Goal: Check status: Check status

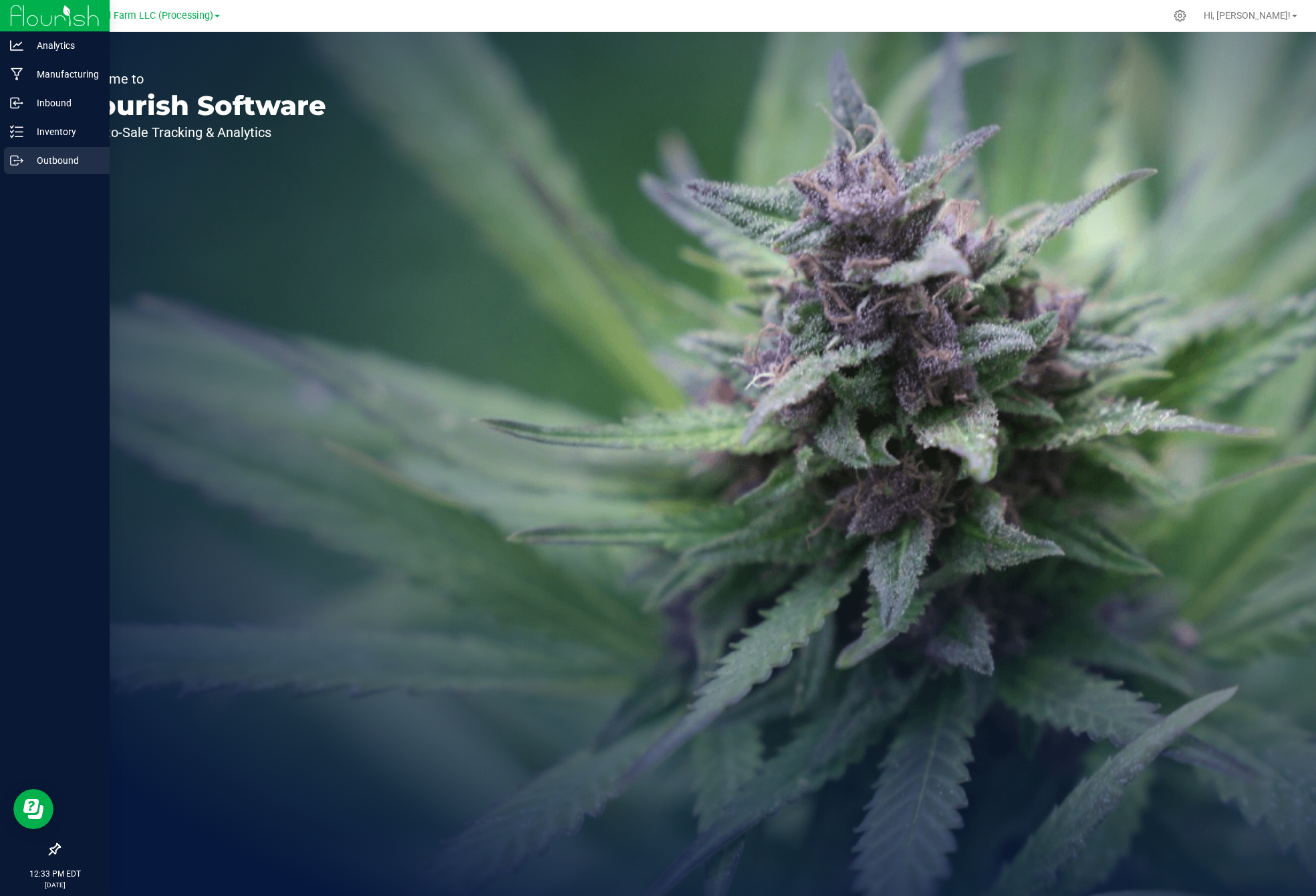
click at [66, 158] on p "Outbound" at bounding box center [64, 160] width 80 height 16
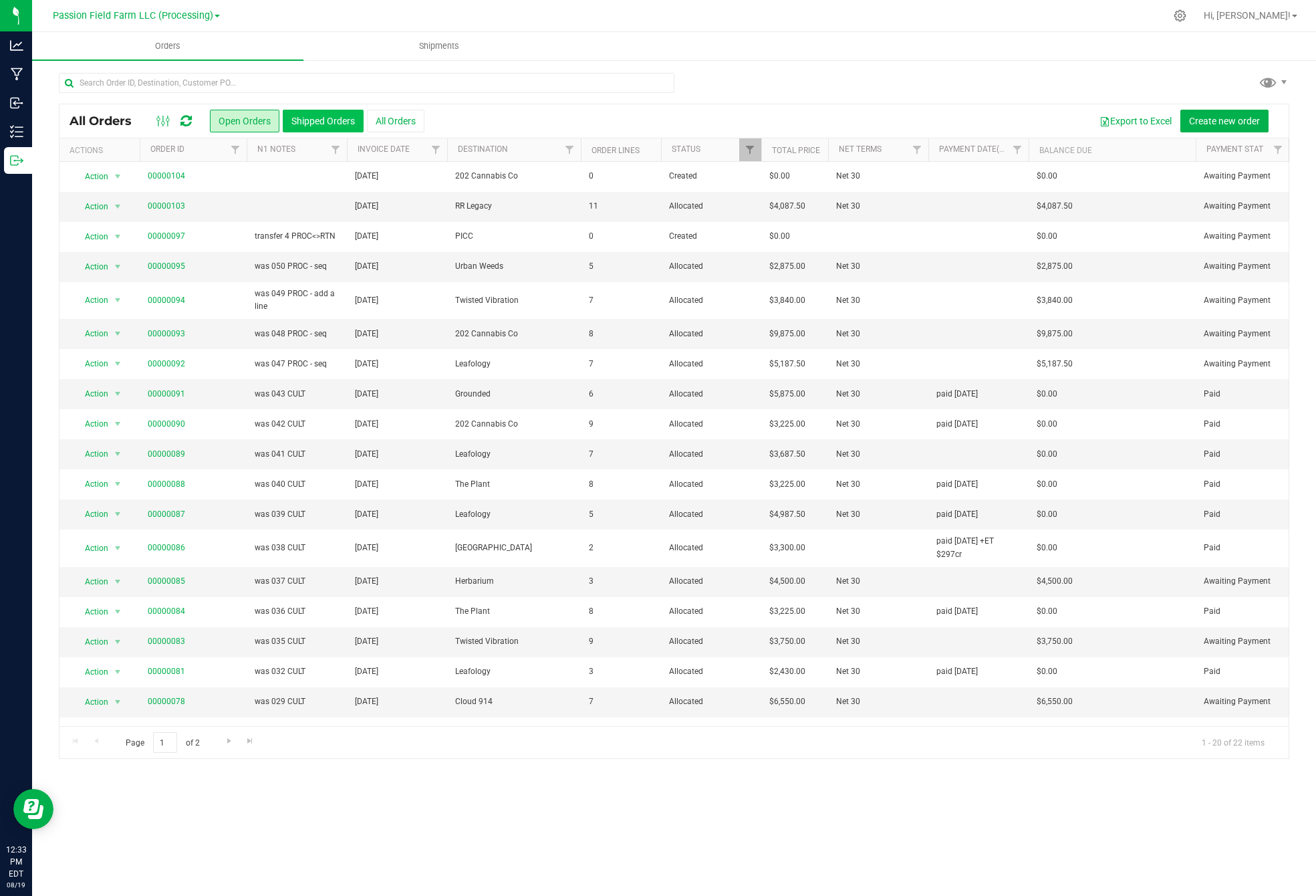
click at [328, 119] on button "Shipped Orders" at bounding box center [323, 121] width 81 height 23
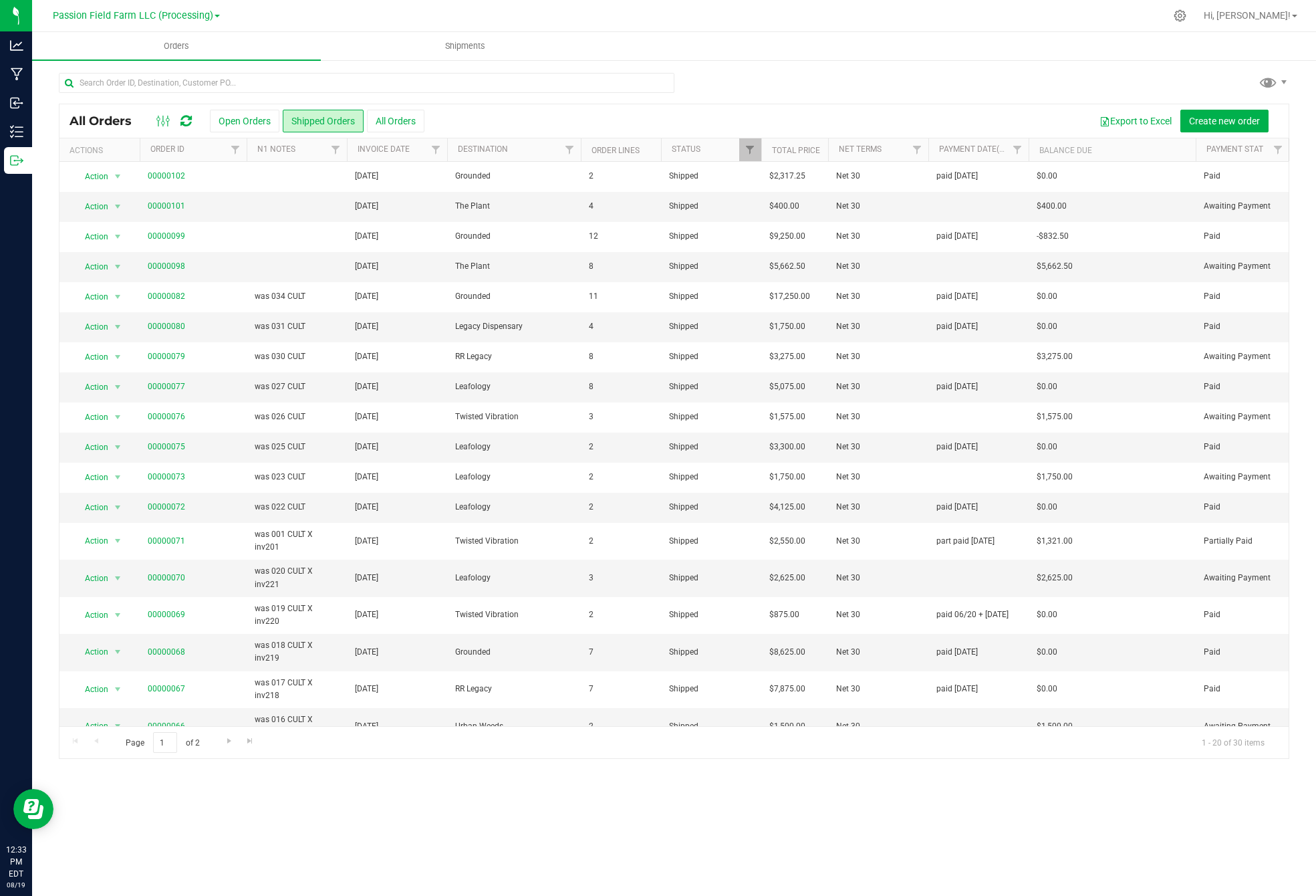
click at [198, 740] on span "Page 1 of 2" at bounding box center [163, 742] width 96 height 21
click at [231, 742] on span "Go to the next page" at bounding box center [229, 741] width 11 height 11
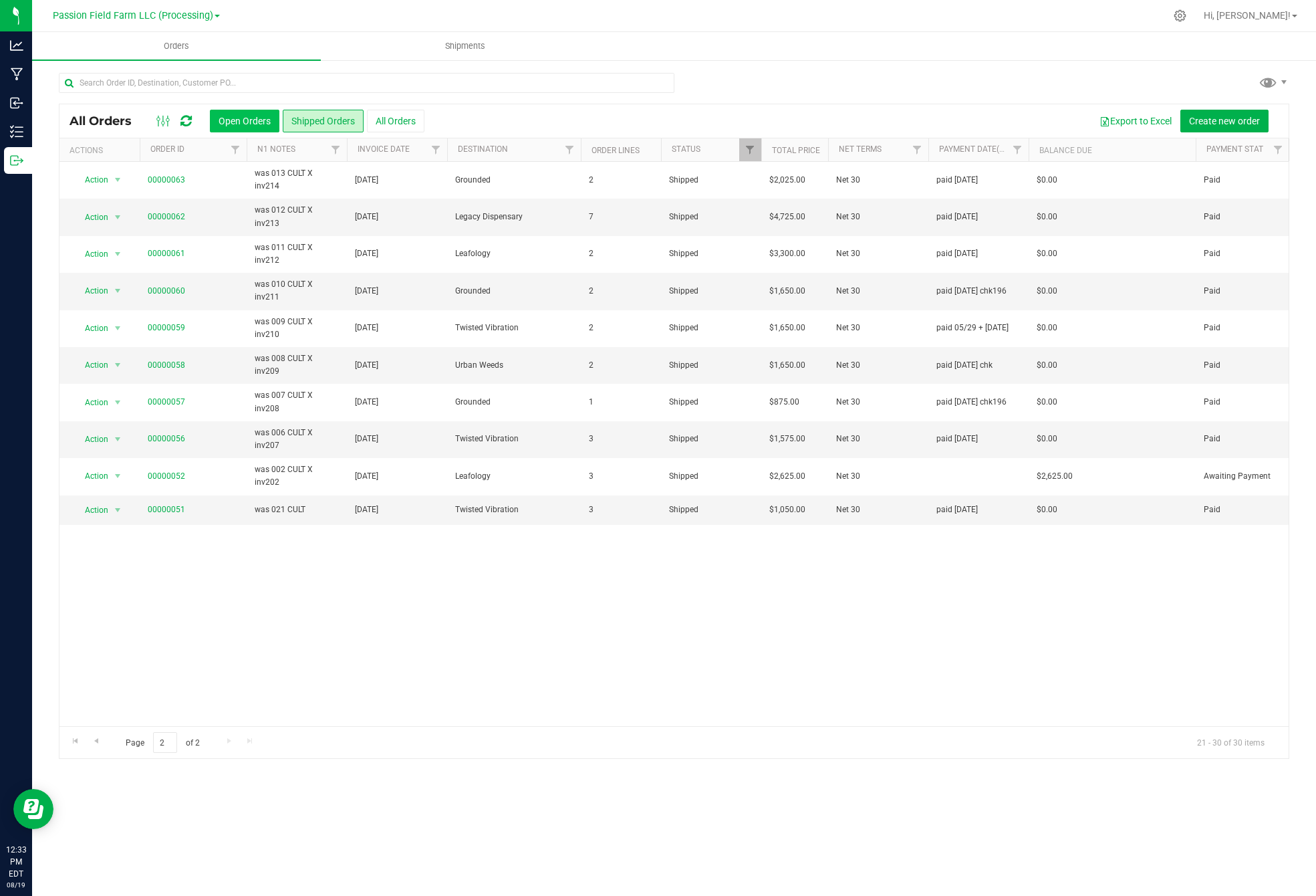
click at [249, 123] on button "Open Orders" at bounding box center [245, 121] width 70 height 23
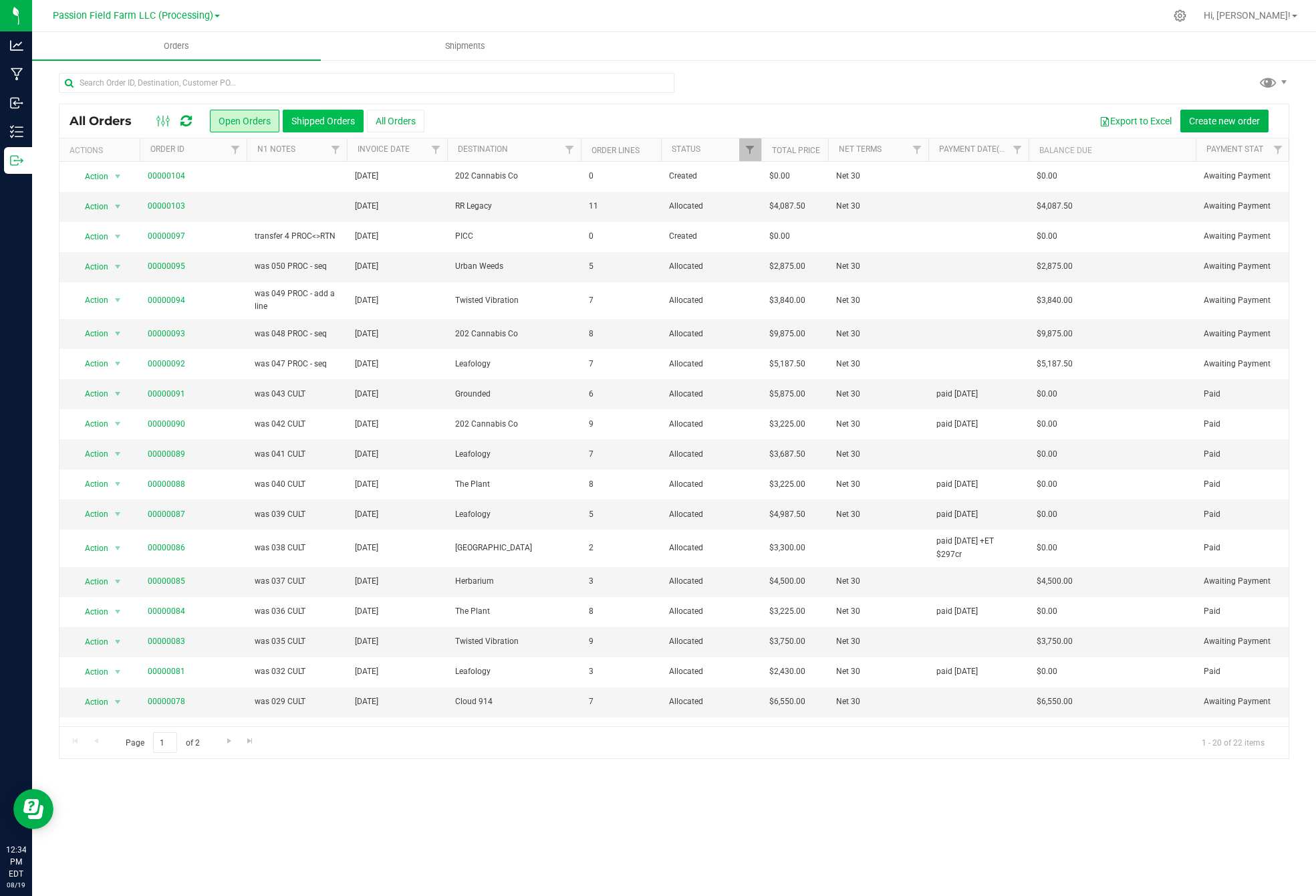
click at [332, 121] on button "Shipped Orders" at bounding box center [323, 121] width 81 height 23
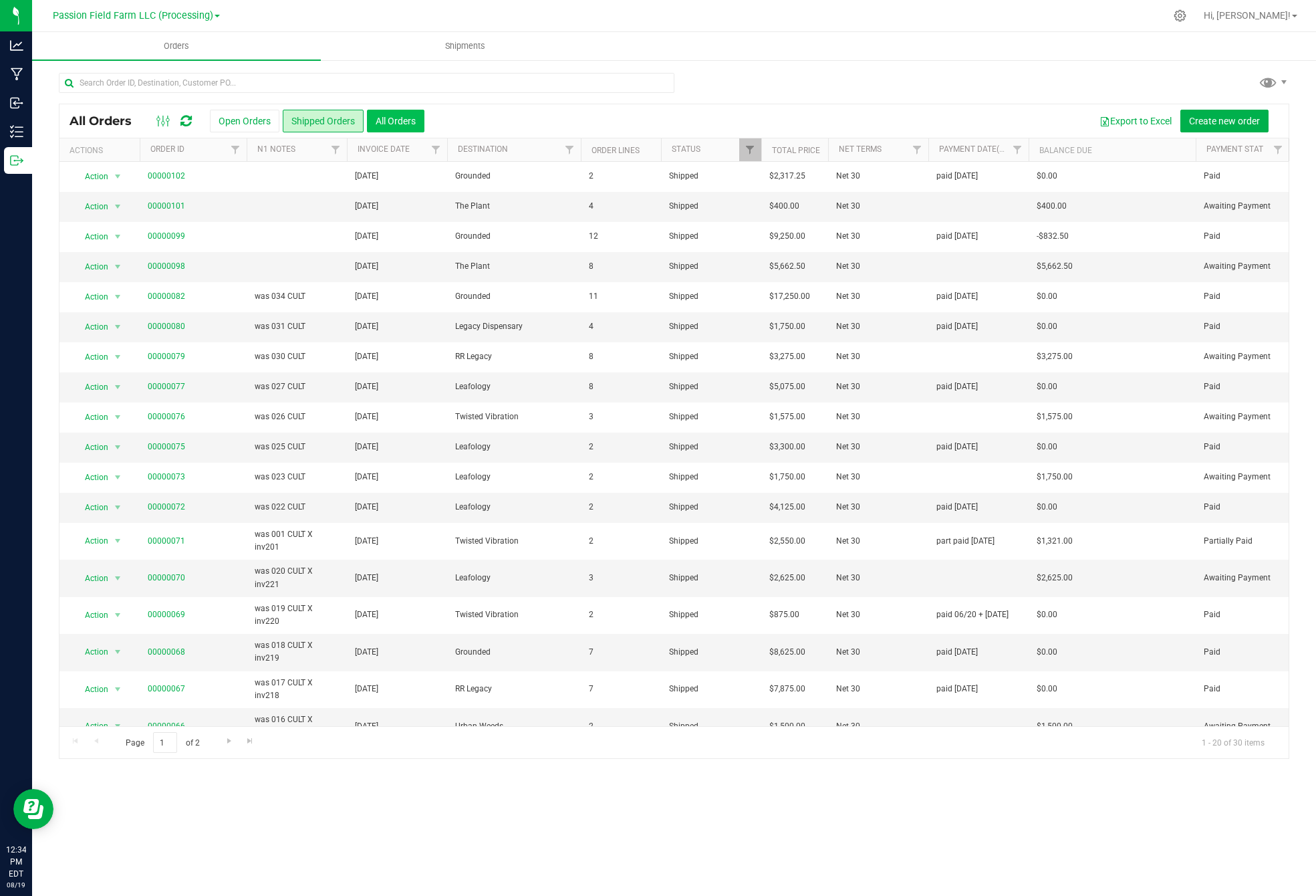
click at [403, 117] on button "All Orders" at bounding box center [396, 121] width 58 height 23
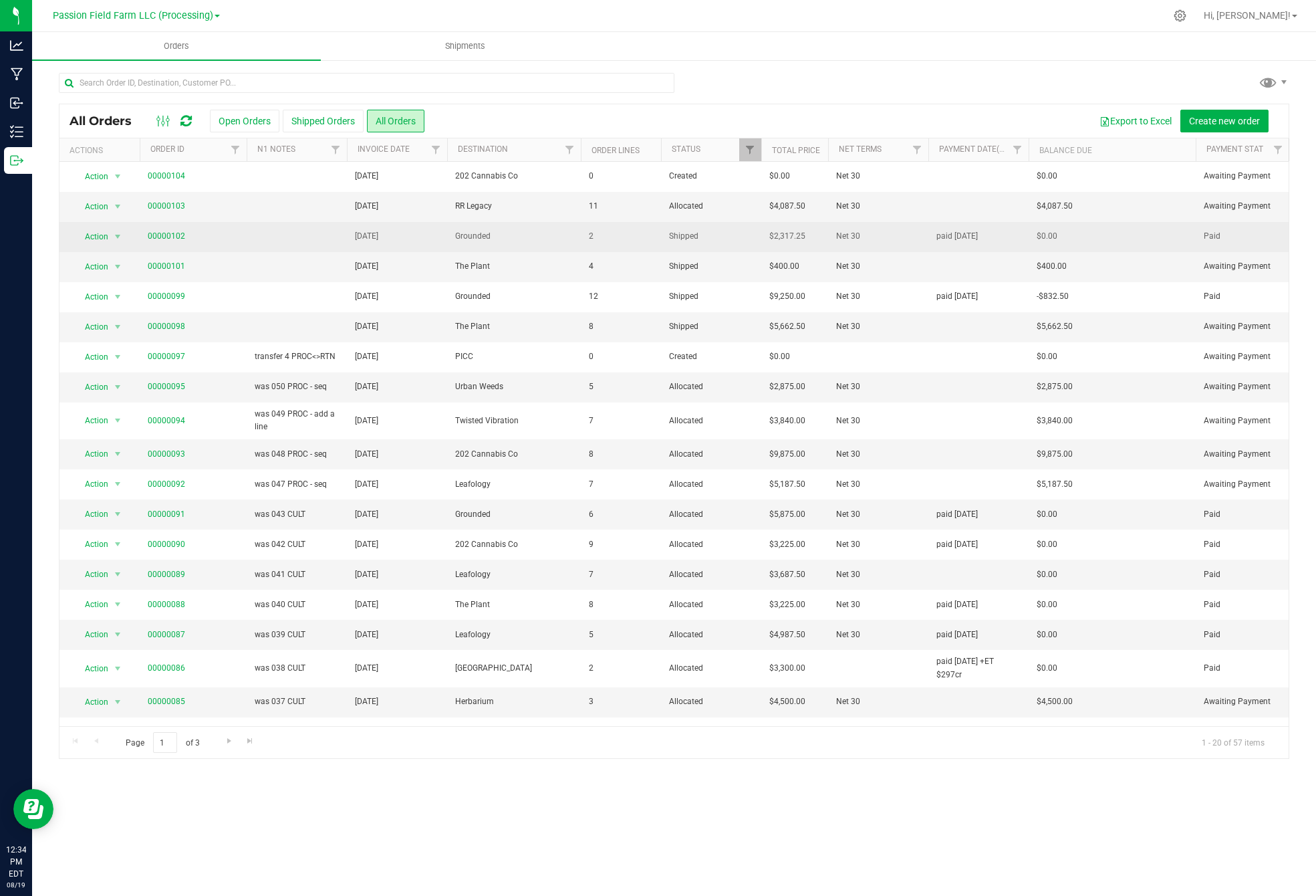
click at [705, 235] on span "Shipped" at bounding box center [712, 236] width 84 height 13
